Goal: Information Seeking & Learning: Learn about a topic

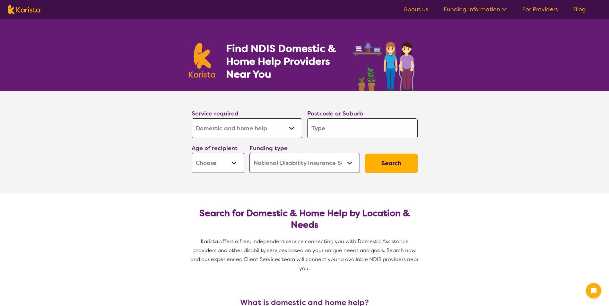
select select "Domestic and home help"
select select "NDIS"
select select "Domestic and home help"
select select "NDIS"
click at [326, 126] on input "search" at bounding box center [362, 128] width 110 height 20
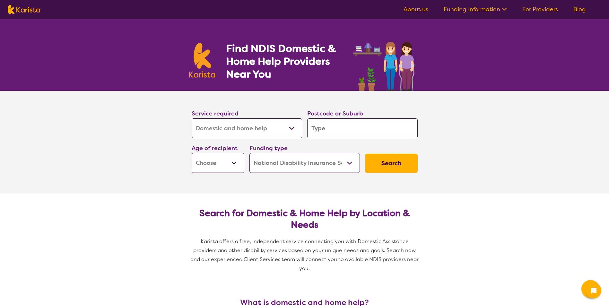
click at [263, 126] on select "Allied Health Assistant Assessment ([MEDICAL_DATA] or [MEDICAL_DATA]) Behaviour…" at bounding box center [247, 128] width 110 height 20
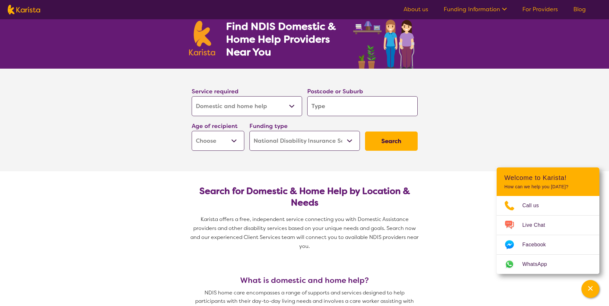
scroll to position [32, 0]
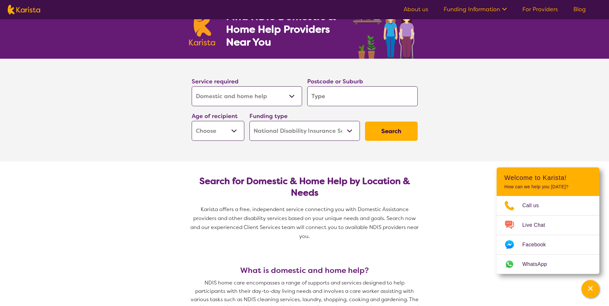
click at [287, 94] on select "Allied Health Assistant Assessment ([MEDICAL_DATA] or [MEDICAL_DATA]) Behaviour…" at bounding box center [247, 96] width 110 height 20
click at [232, 134] on select "Early Childhood - 0 to 9 Child - 10 to 11 Adolescent - 12 to 17 Adult - 18 to 6…" at bounding box center [218, 131] width 53 height 20
select select "AD"
click at [192, 121] on select "Early Childhood - 0 to 9 Child - 10 to 11 Adolescent - 12 to 17 Adult - 18 to 6…" at bounding box center [218, 131] width 53 height 20
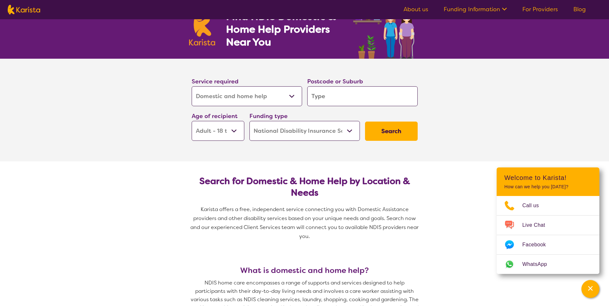
select select "AD"
click at [309, 131] on select "Home Care Package (HCP) National Disability Insurance Scheme (NDIS) I don't know" at bounding box center [304, 131] width 110 height 20
drag, startPoint x: 457, startPoint y: 158, endPoint x: 434, endPoint y: 153, distance: 22.7
click at [457, 158] on section "Service required Allied Health Assistant Assessment ([MEDICAL_DATA] or [MEDICAL…" at bounding box center [304, 110] width 609 height 103
click at [347, 105] on input "search" at bounding box center [362, 96] width 110 height 20
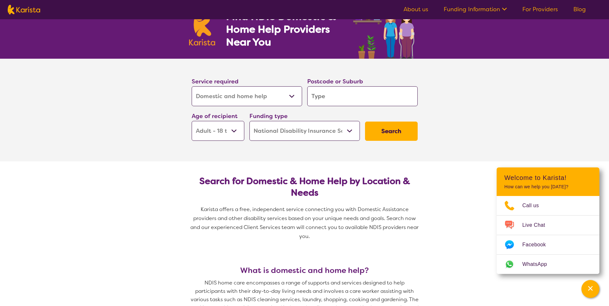
type input "3"
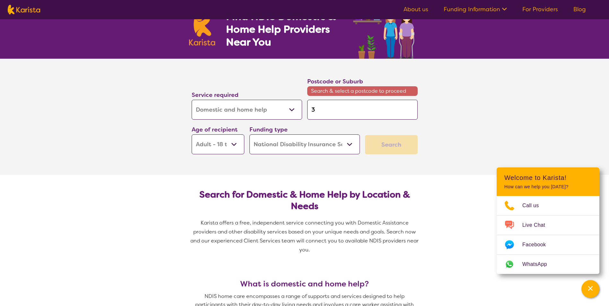
type input "37"
type input "375"
type input "3756"
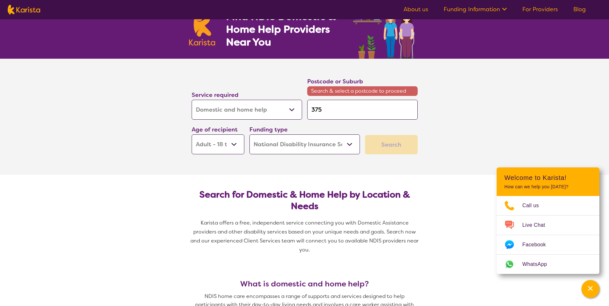
type input "3756"
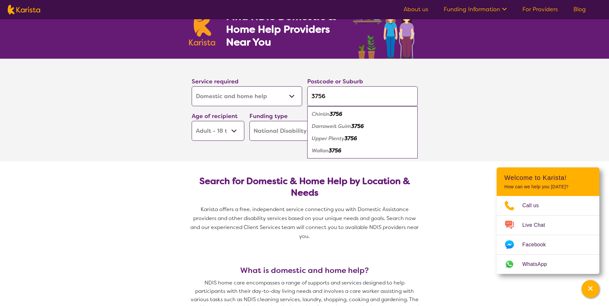
type input "3756"
click at [353, 149] on div "Wallan 3756" at bounding box center [362, 151] width 104 height 12
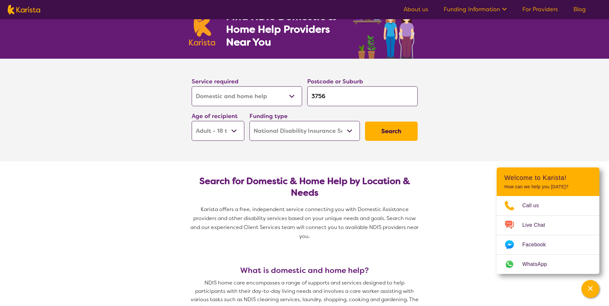
click at [408, 127] on button "Search" at bounding box center [391, 131] width 53 height 19
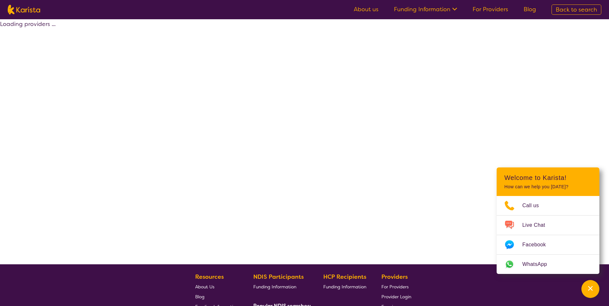
select select "NDIS"
select select "Domestic and home help"
select select "AD"
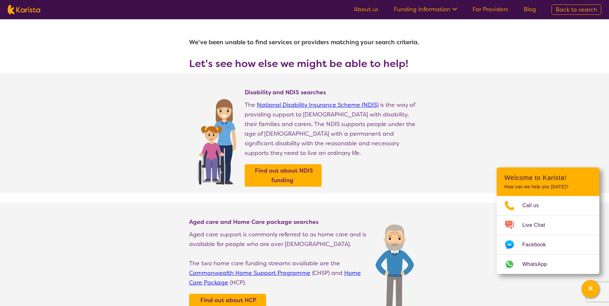
select select "Domestic and home help"
select select "AD"
select select "NDIS"
select select "Domestic and home help"
select select "AD"
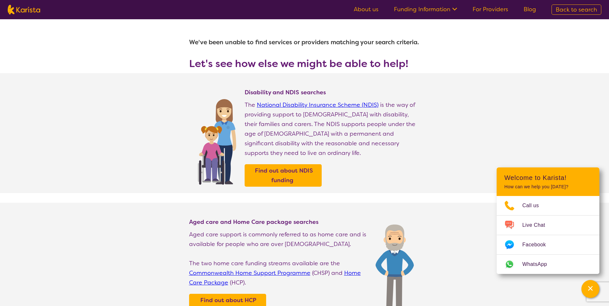
select select "NDIS"
